Goal: Transaction & Acquisition: Purchase product/service

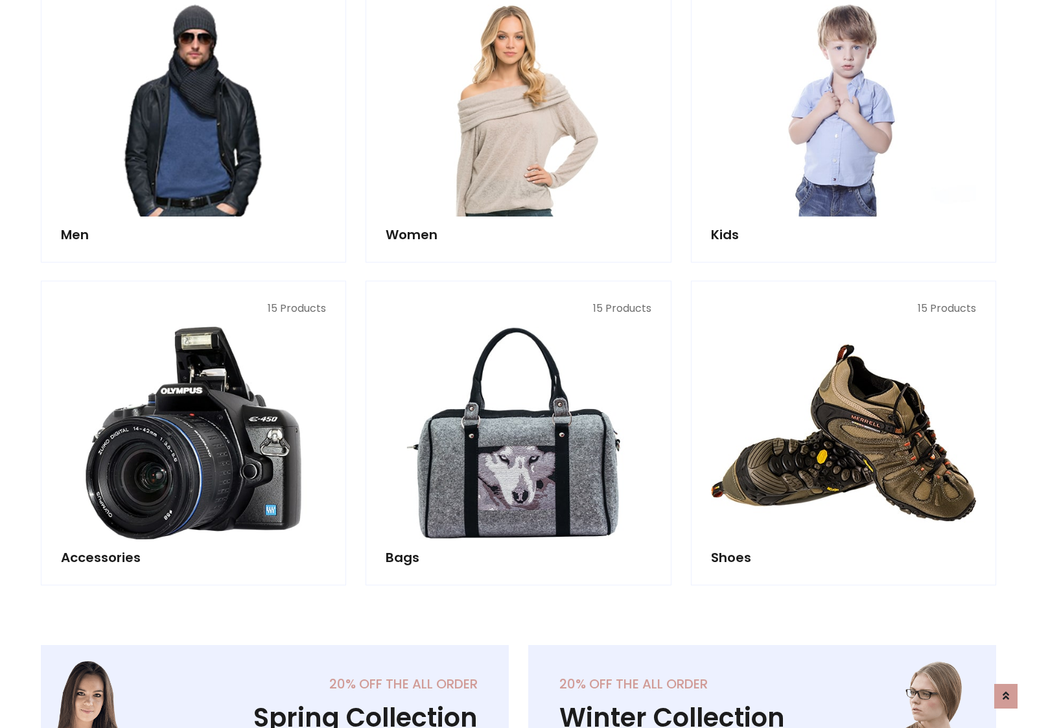
scroll to position [940, 0]
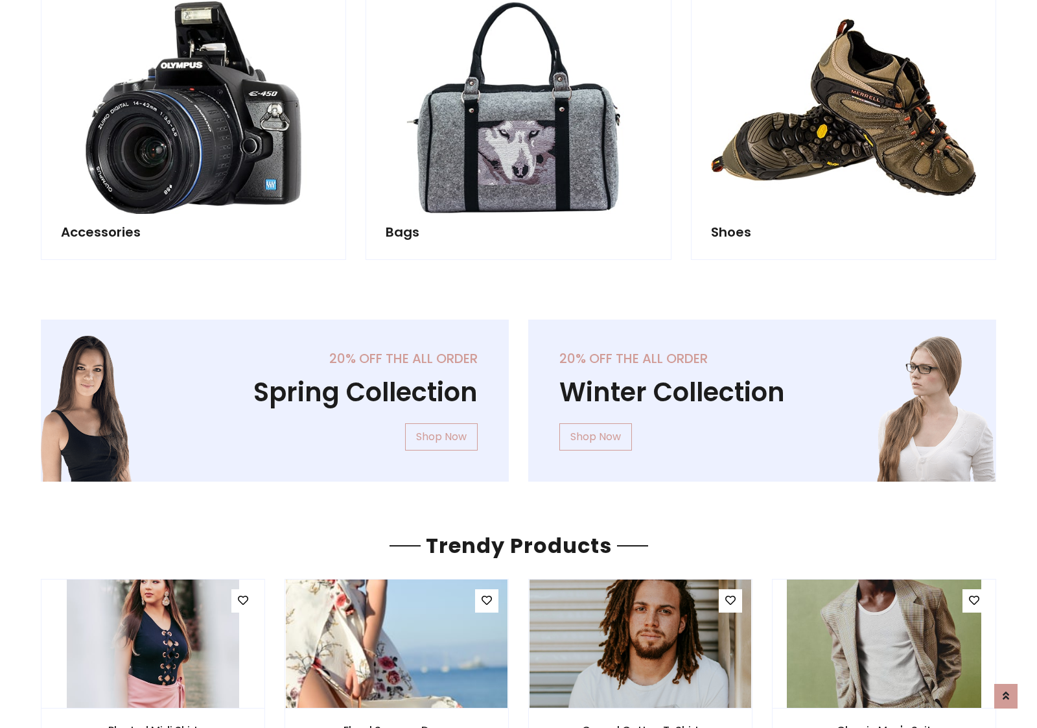
click at [518, 395] on div "20% off the all order Winter Collection Shop Now" at bounding box center [761, 410] width 487 height 183
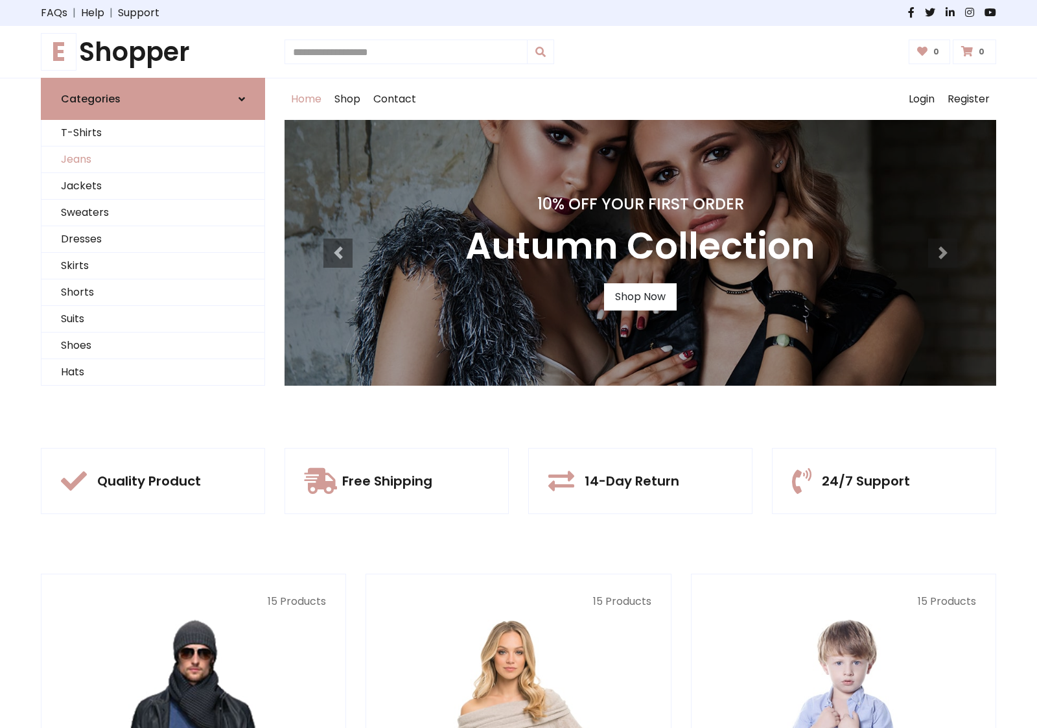
click at [153, 159] on link "Jeans" at bounding box center [152, 159] width 223 height 27
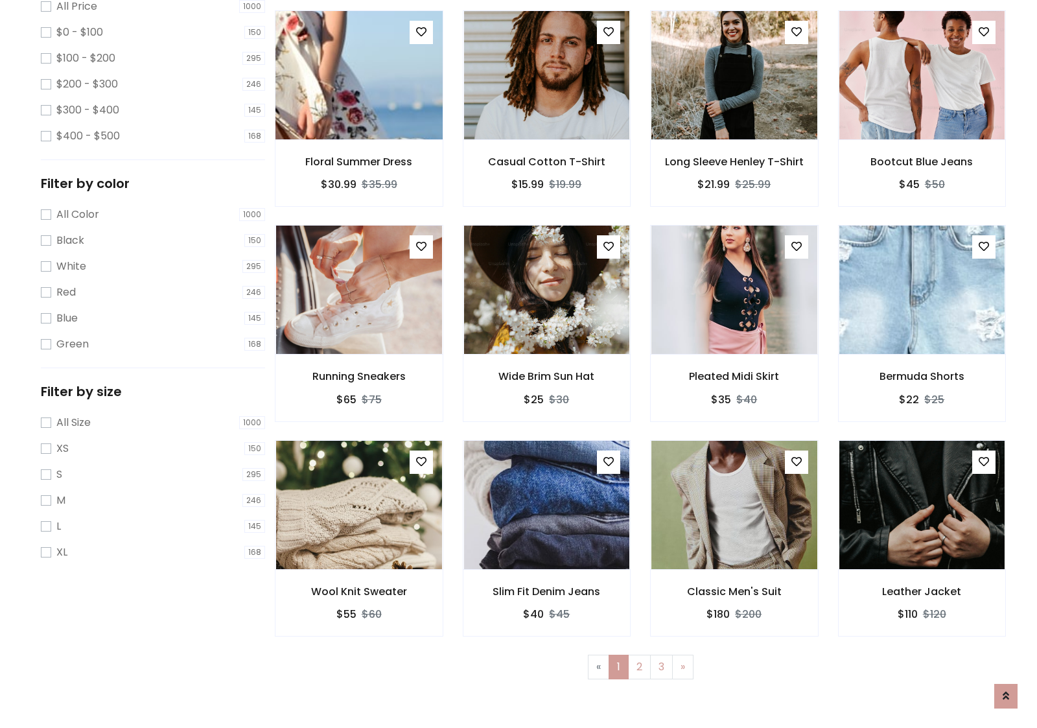
scroll to position [354, 0]
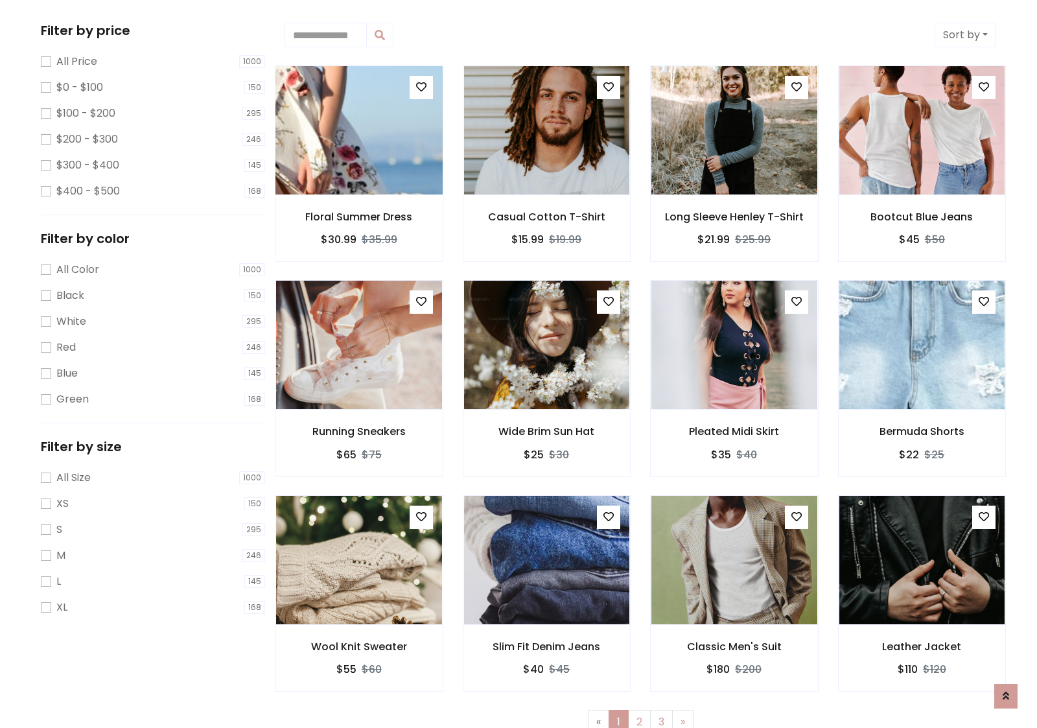
click at [358, 130] on img at bounding box center [358, 130] width 199 height 311
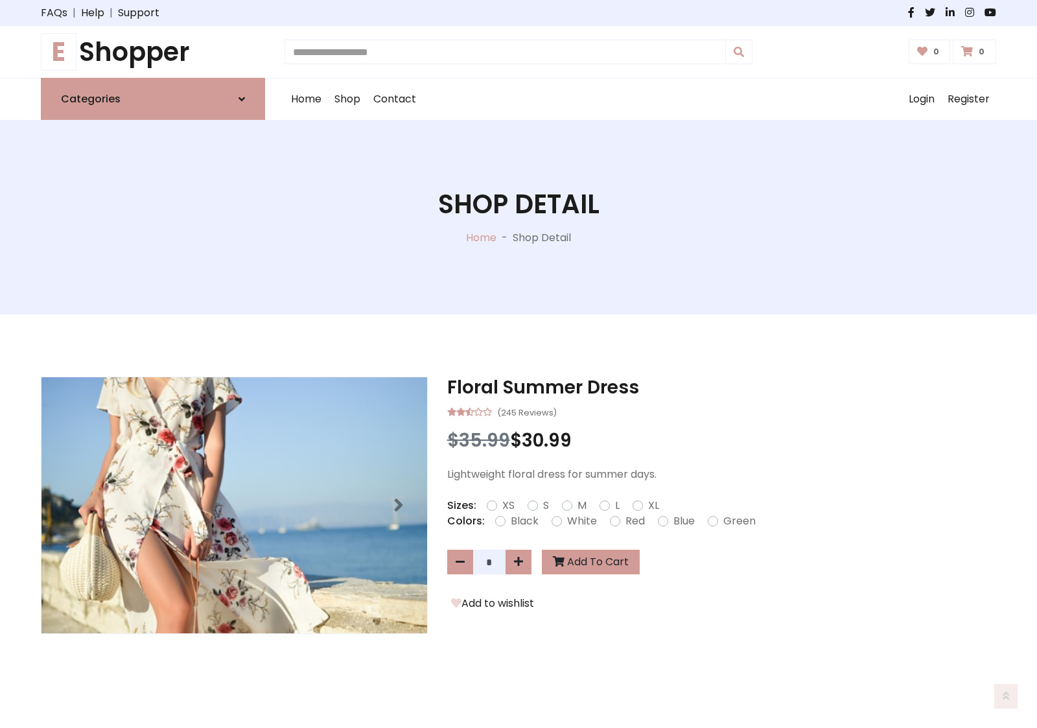
scroll to position [139, 0]
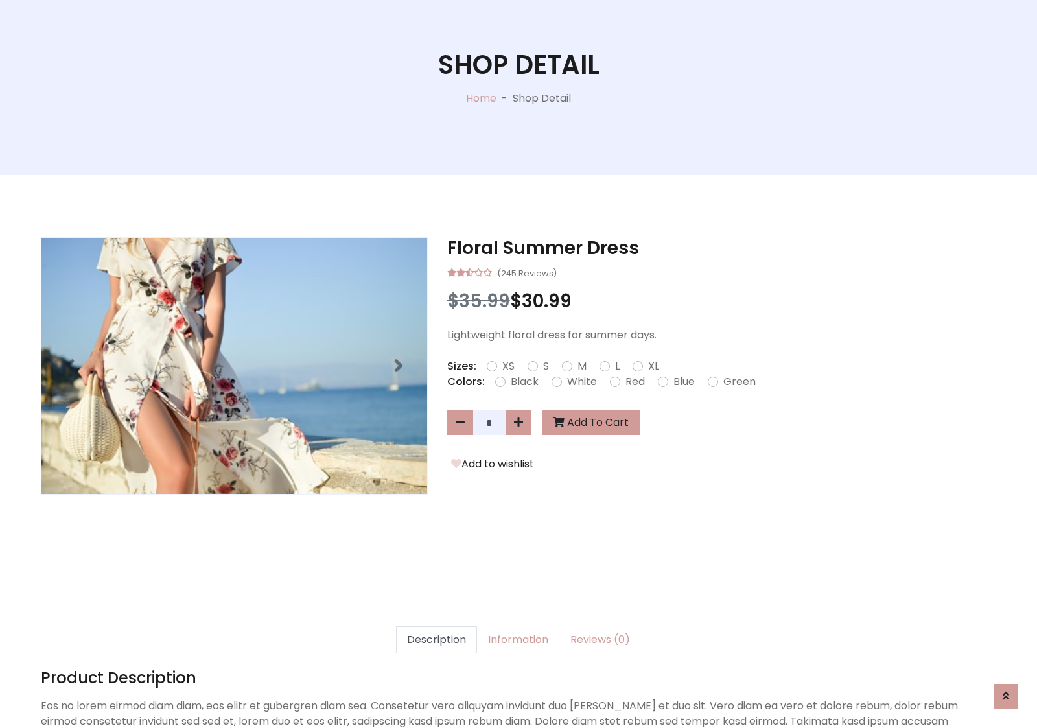
click at [633, 381] on label "Red" at bounding box center [634, 382] width 19 height 16
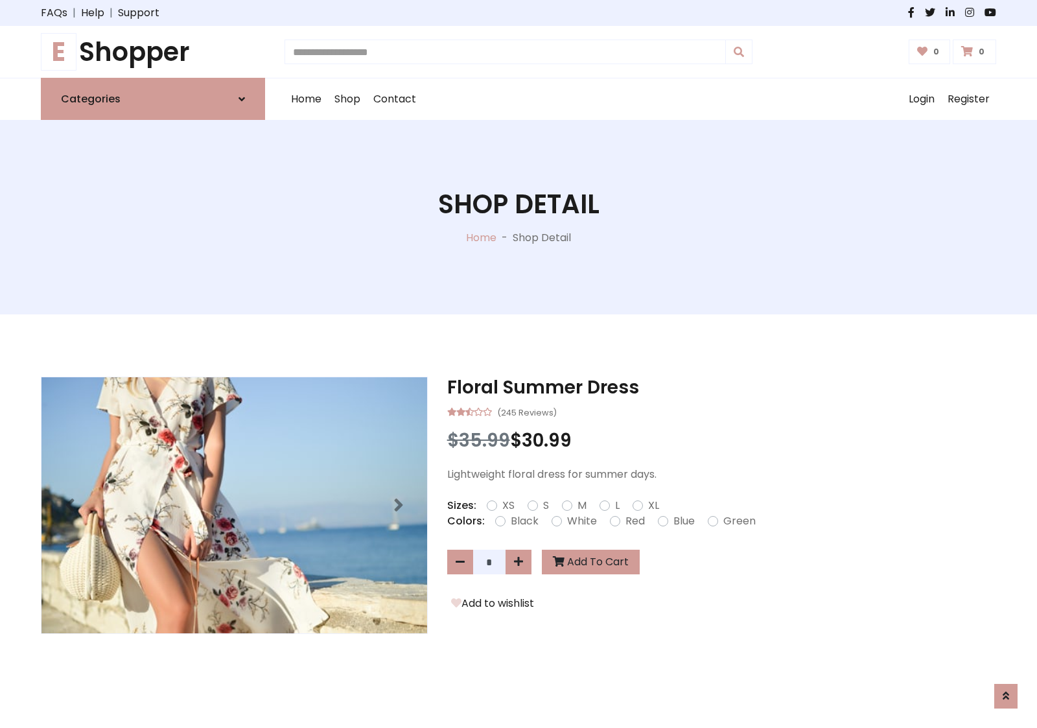
scroll to position [139, 0]
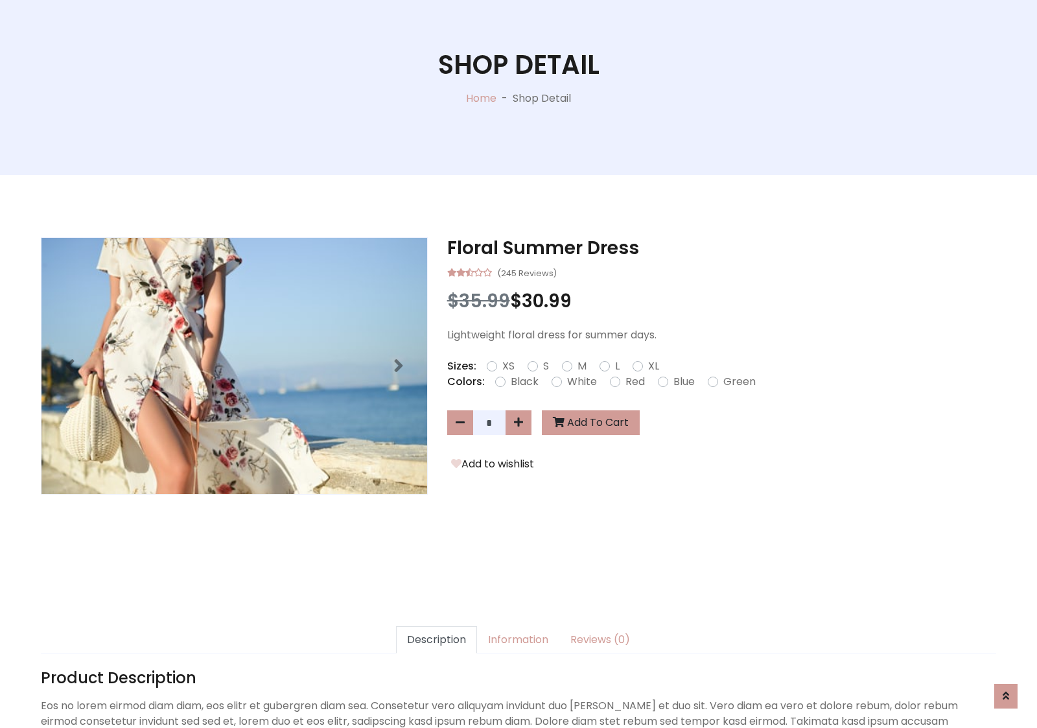
click at [518, 363] on form "XS S M L XL" at bounding box center [578, 366] width 183 height 16
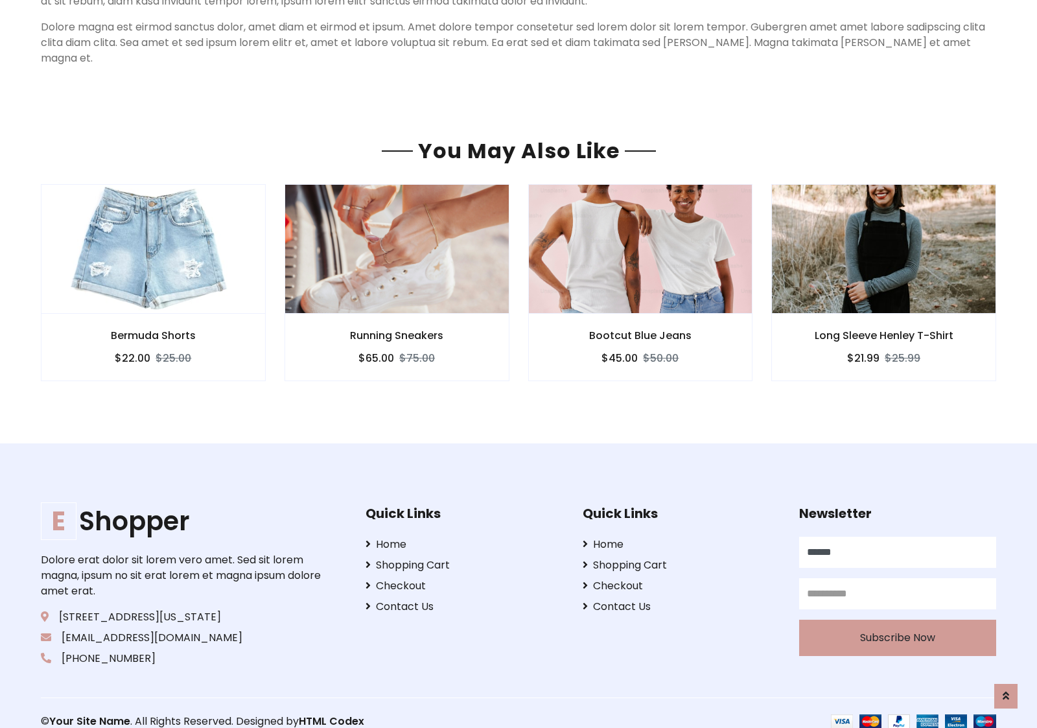
type input "******"
type input "**********"
click at [897, 621] on button "Subscribe Now" at bounding box center [897, 637] width 197 height 36
